Goal: Find specific page/section: Find specific page/section

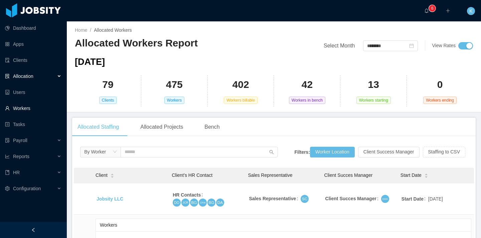
click at [30, 103] on link "Workers" at bounding box center [33, 108] width 56 height 13
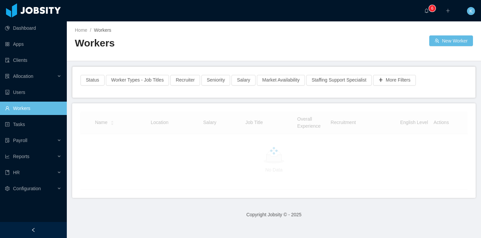
click at [151, 71] on div "Status Worker Types - Job Titles Recruiter Seniority Salary Market Availability…" at bounding box center [274, 82] width 403 height 31
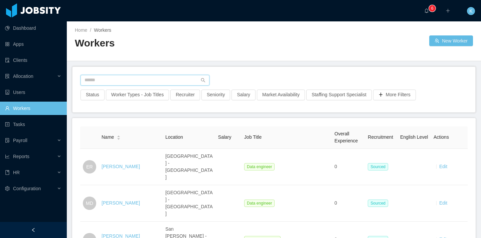
click at [187, 81] on input "text" at bounding box center [145, 80] width 129 height 11
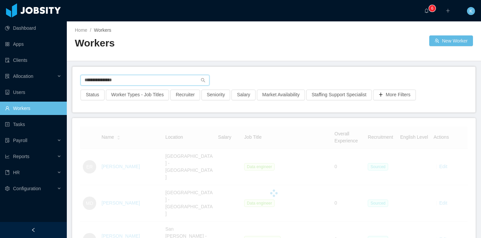
click at [111, 82] on input "**********" at bounding box center [145, 80] width 129 height 11
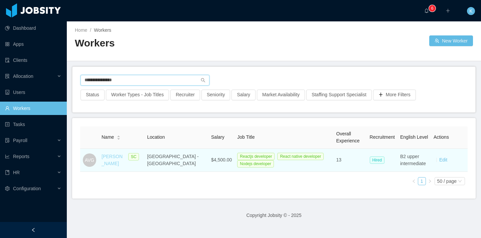
type input "**********"
click at [123, 157] on link "[PERSON_NAME]" at bounding box center [112, 160] width 21 height 12
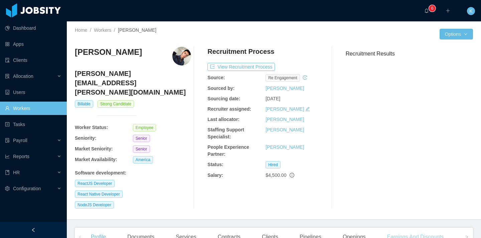
click at [405, 228] on div "Earnings And Discounts" at bounding box center [416, 237] width 68 height 19
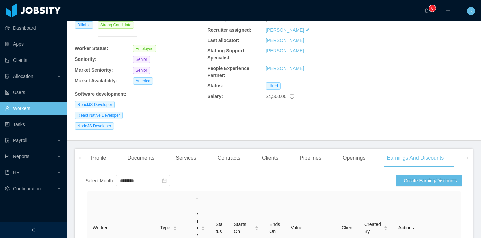
scroll to position [91, 0]
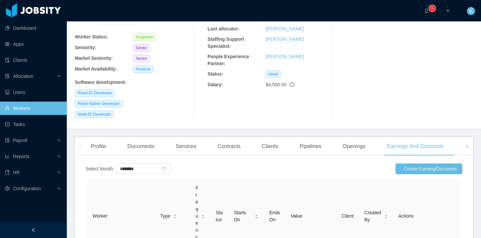
click at [465, 142] on span at bounding box center [467, 146] width 4 height 8
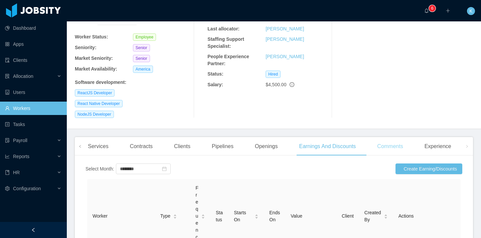
click at [397, 137] on div "Comments" at bounding box center [390, 146] width 36 height 19
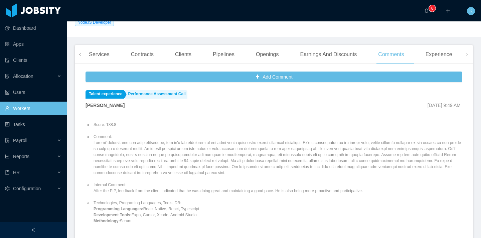
scroll to position [184, 0]
